Goal: Transaction & Acquisition: Purchase product/service

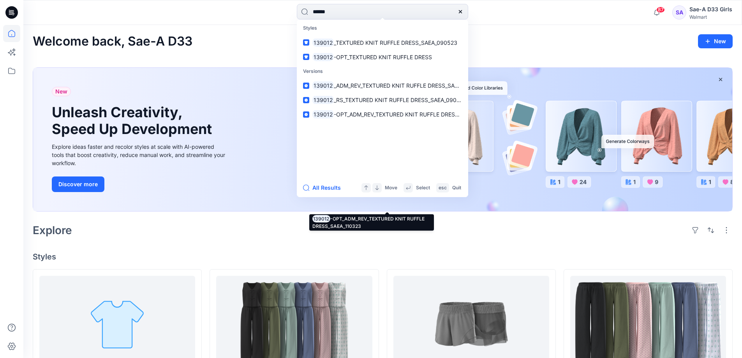
scroll to position [78, 0]
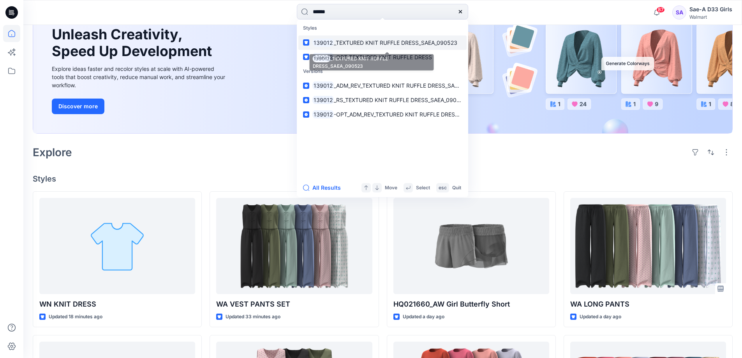
click at [367, 44] on span "_TEXTURED KNIT RUFFLE DRESS_SAEA_090523" at bounding box center [396, 42] width 124 height 7
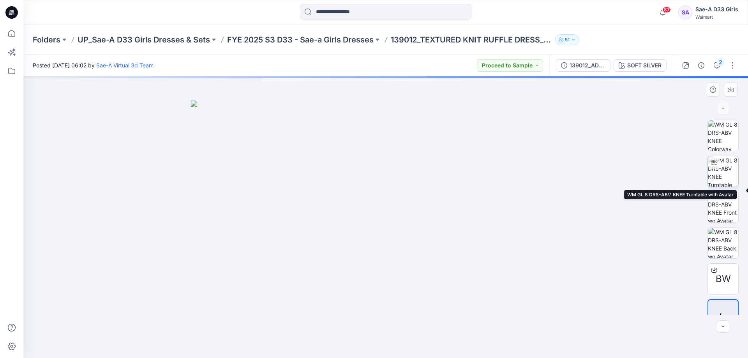
click at [714, 172] on img at bounding box center [723, 171] width 30 height 30
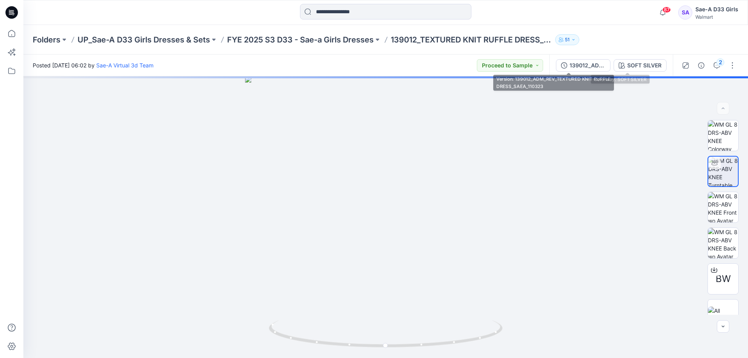
click at [628, 67] on div "SOFT SILVER" at bounding box center [645, 65] width 34 height 9
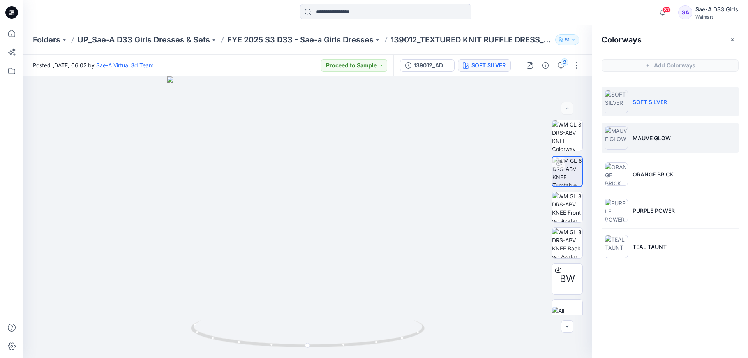
click at [658, 151] on li "MAUVE GLOW" at bounding box center [670, 138] width 137 height 30
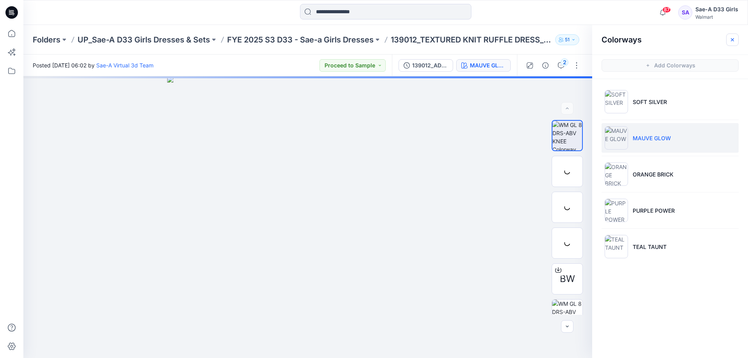
click at [737, 36] on button "button" at bounding box center [733, 40] width 12 height 12
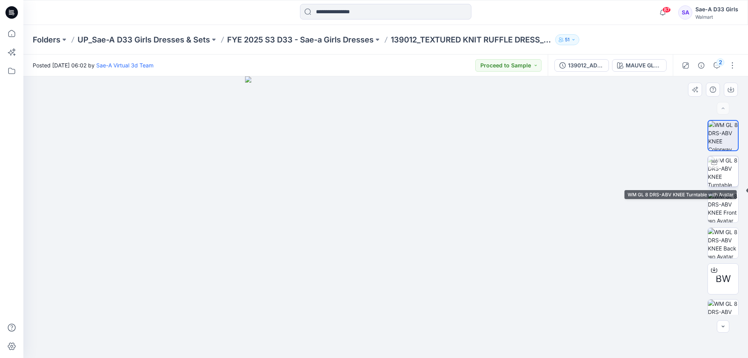
drag, startPoint x: 719, startPoint y: 174, endPoint x: 715, endPoint y: 177, distance: 5.0
click at [719, 174] on img at bounding box center [723, 171] width 30 height 30
